Goal: Task Accomplishment & Management: Use online tool/utility

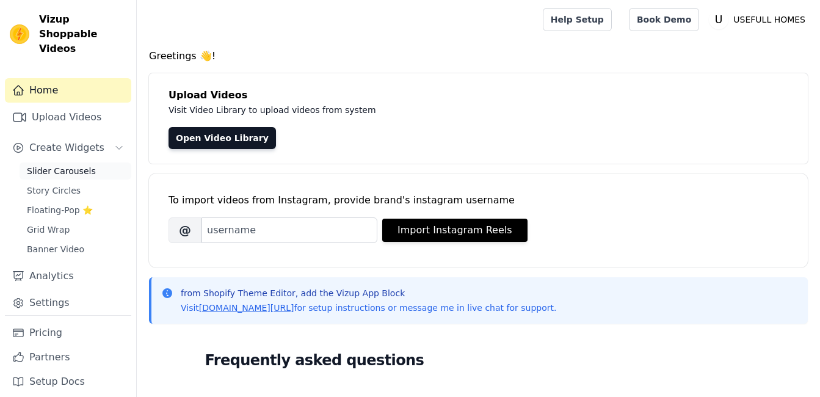
click at [88, 162] on link "Slider Carousels" at bounding box center [76, 170] width 112 height 17
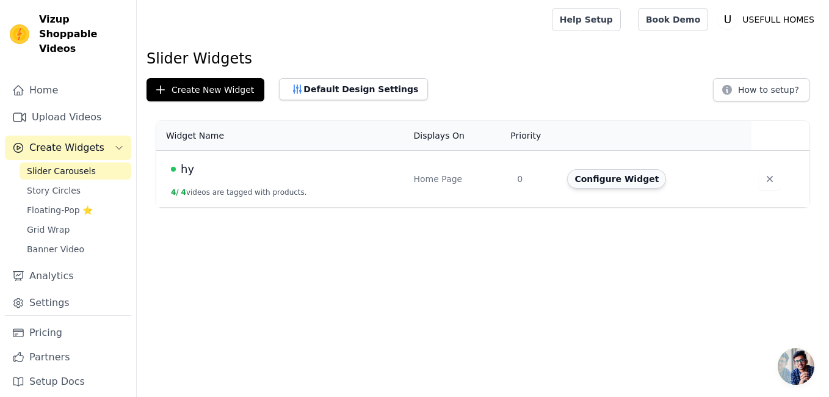
click at [600, 184] on button "Configure Widget" at bounding box center [616, 179] width 99 height 20
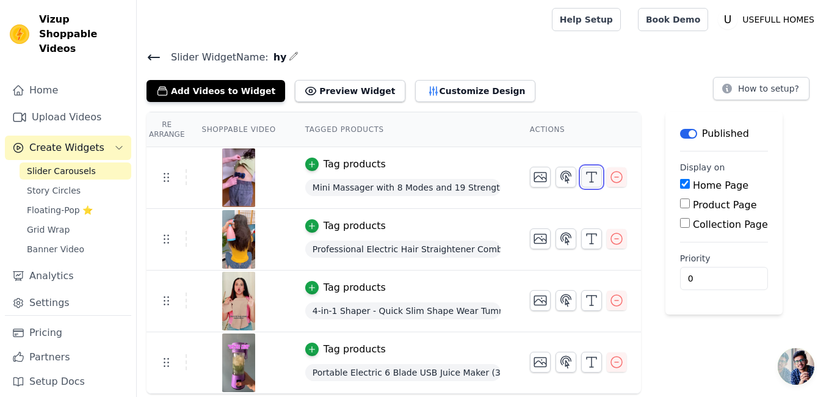
click at [592, 173] on button "button" at bounding box center [591, 177] width 21 height 21
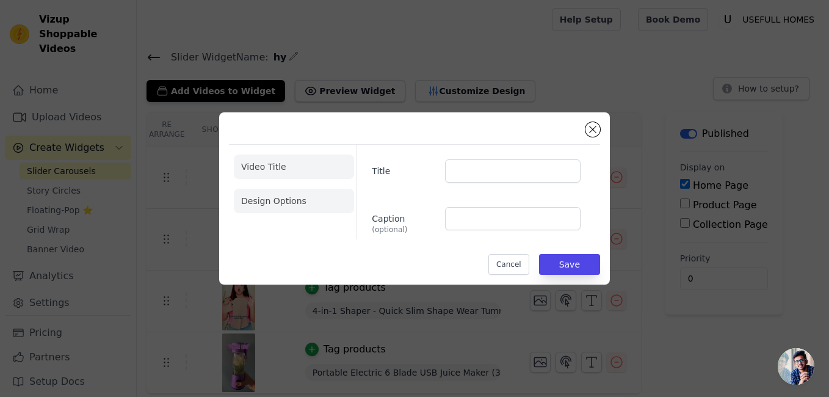
click at [286, 206] on li "Design Options" at bounding box center [294, 201] width 120 height 24
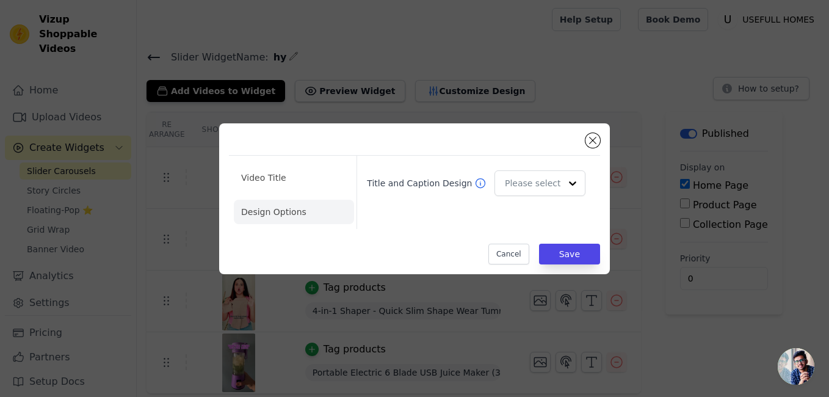
click at [293, 190] on ul "Video Title Design Options" at bounding box center [294, 195] width 120 height 68
click at [536, 181] on input "Title and Caption Design" at bounding box center [533, 184] width 54 height 24
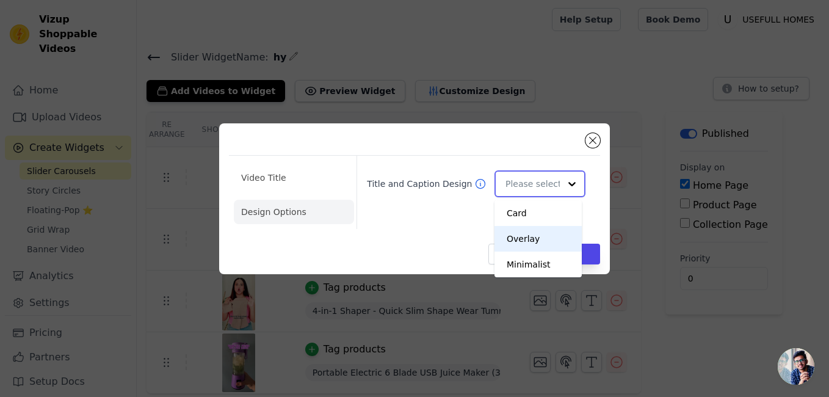
click at [519, 241] on div "Overlay" at bounding box center [538, 239] width 87 height 26
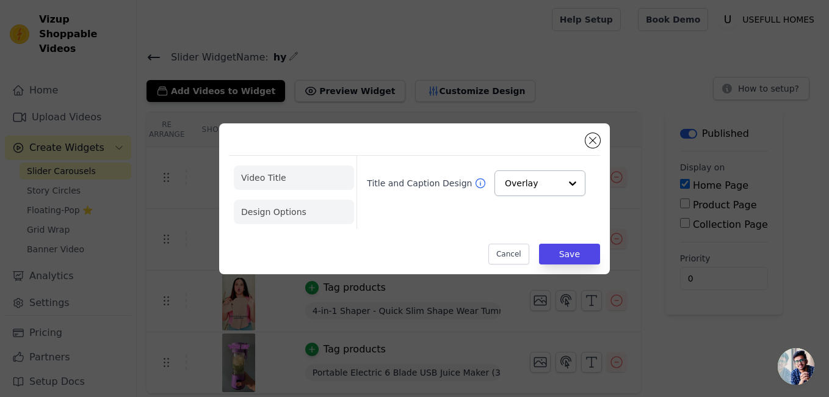
click at [291, 178] on li "Video Title" at bounding box center [294, 177] width 120 height 24
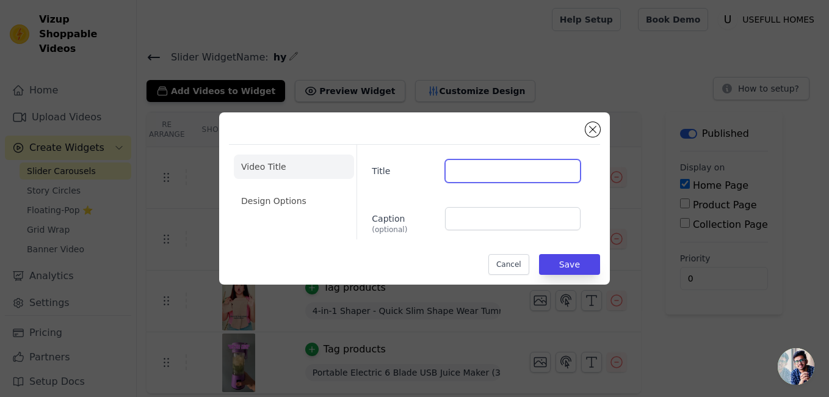
click at [455, 182] on input "Title" at bounding box center [513, 170] width 136 height 23
type input "trending"
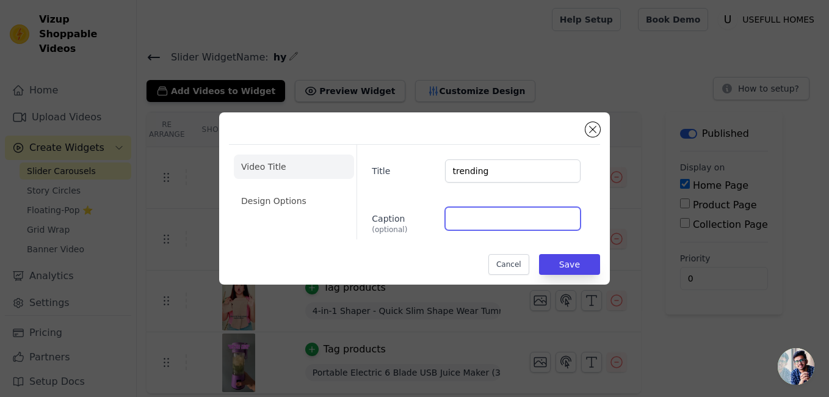
click at [486, 219] on input "Caption (optional)" at bounding box center [513, 218] width 136 height 23
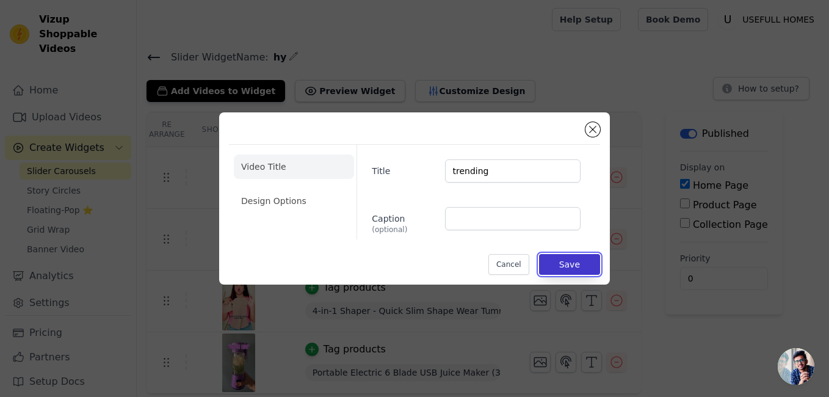
click at [581, 258] on button "Save" at bounding box center [569, 264] width 61 height 21
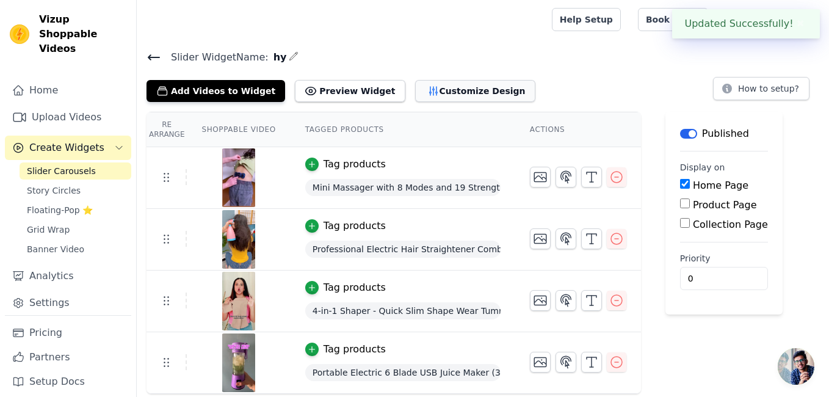
click at [416, 89] on button "Customize Design" at bounding box center [475, 91] width 120 height 22
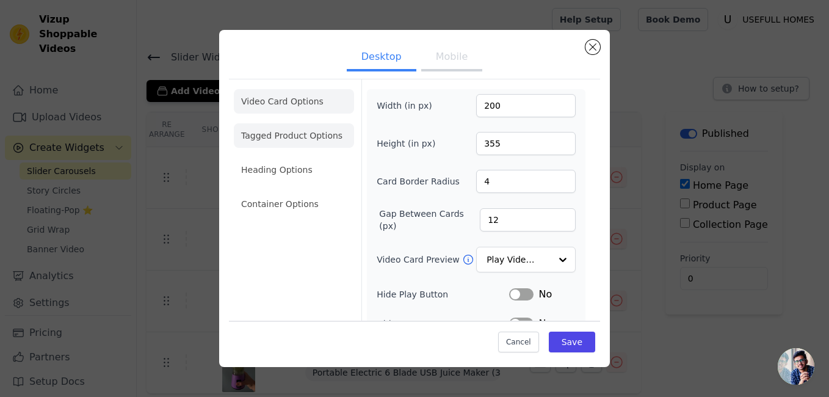
click at [339, 136] on li "Tagged Product Options" at bounding box center [294, 135] width 120 height 24
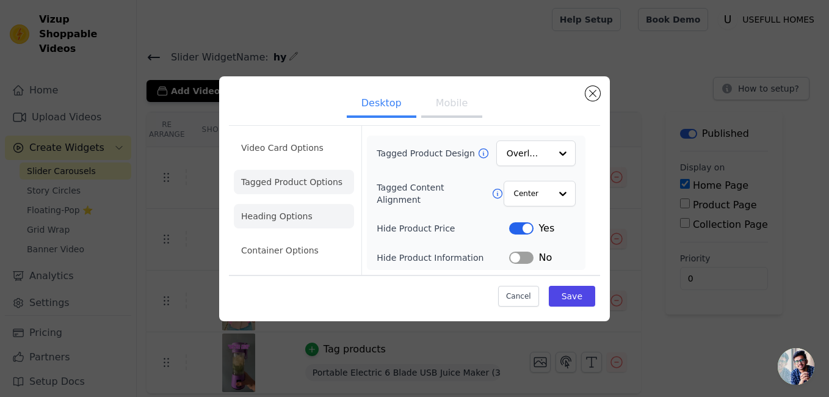
click at [296, 223] on li "Heading Options" at bounding box center [294, 216] width 120 height 24
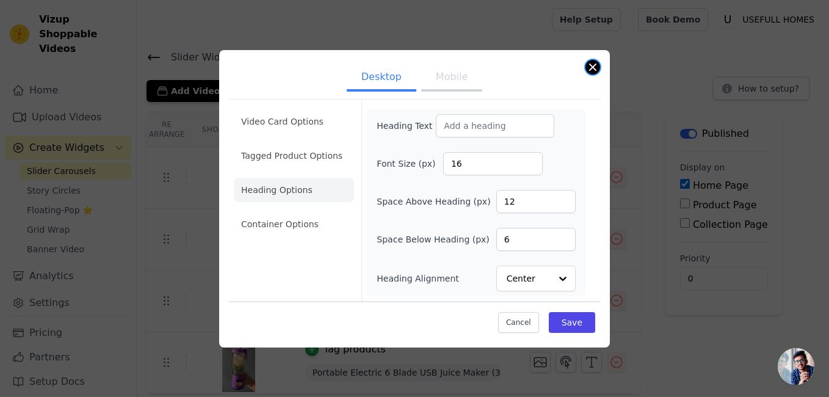
click at [593, 65] on button "Close modal" at bounding box center [592, 67] width 15 height 15
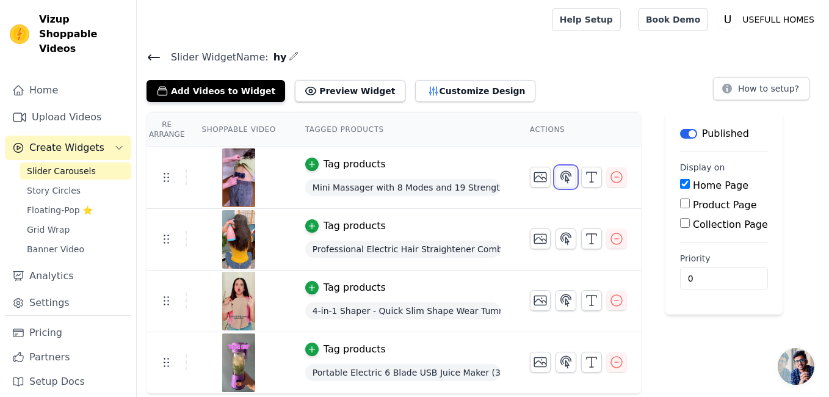
click at [559, 173] on icon "button" at bounding box center [566, 177] width 15 height 15
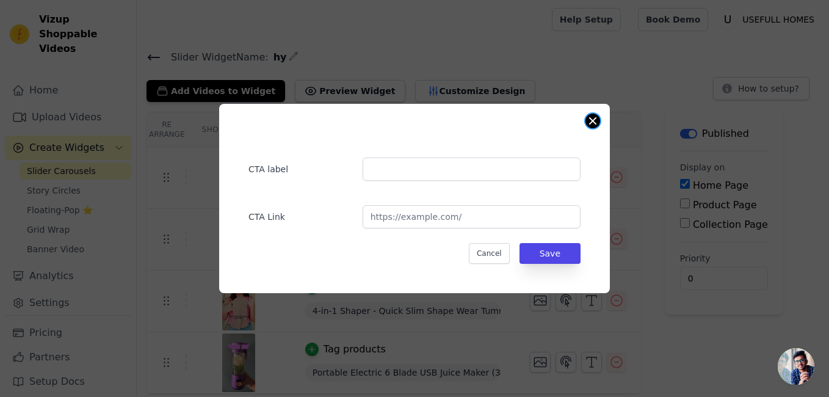
click at [595, 120] on button "Close modal" at bounding box center [592, 121] width 15 height 15
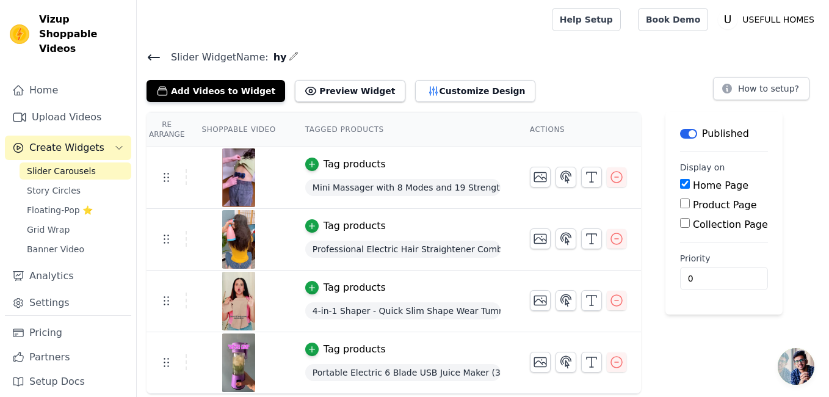
click at [828, 350] on html "Vizup Shoppable Videos Home Upload Videos Create Widgets Slider Carousels Story…" at bounding box center [414, 197] width 829 height 394
click at [703, 283] on input "0" at bounding box center [724, 278] width 88 height 23
